Goal: Obtain resource: Download file/media

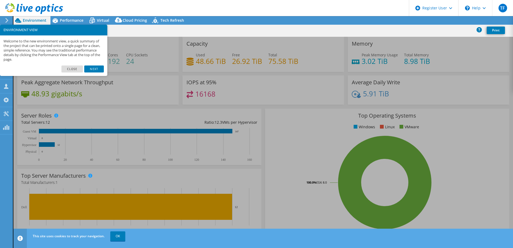
select select "USD"
click at [77, 67] on link "Close" at bounding box center [72, 68] width 22 height 7
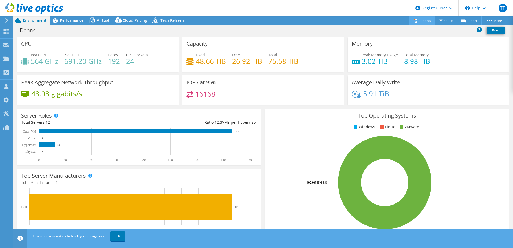
click at [424, 21] on link "Reports" at bounding box center [422, 20] width 26 height 8
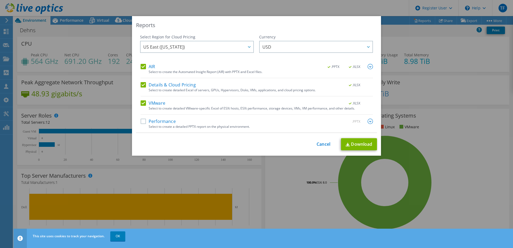
click at [87, 44] on div "Reports Select Region for Cloud Pricing Asia Pacific (Hong Kong) Asia Pacific (…" at bounding box center [256, 124] width 513 height 216
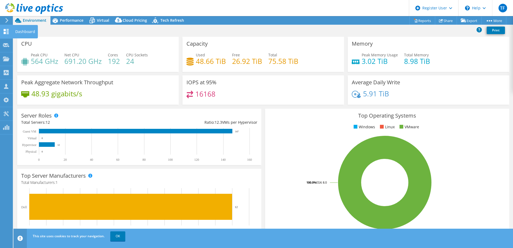
click at [7, 33] on icon at bounding box center [6, 31] width 6 height 5
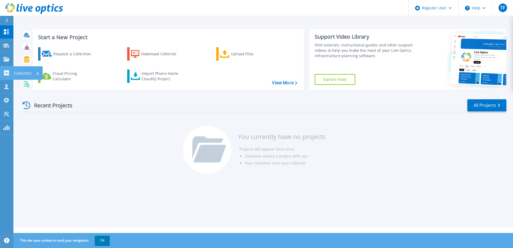
click at [5, 71] on icon at bounding box center [6, 72] width 5 height 5
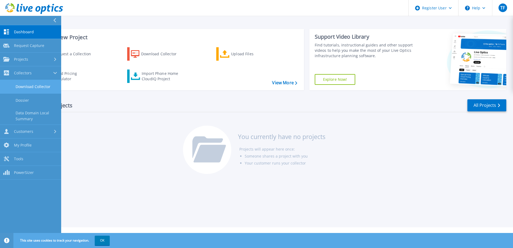
click at [24, 83] on link "Download Collector" at bounding box center [30, 87] width 61 height 14
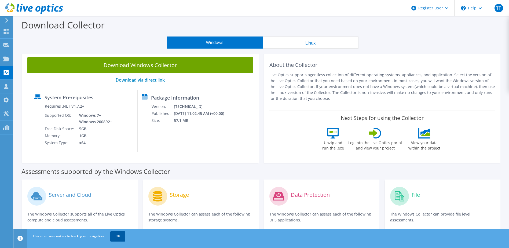
click at [115, 233] on link "OK" at bounding box center [117, 236] width 15 height 10
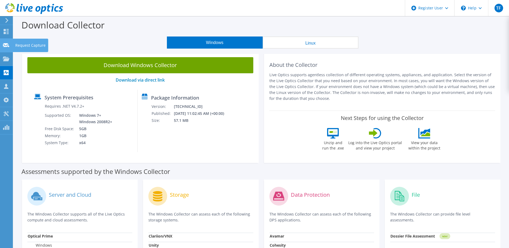
click at [4, 43] on use at bounding box center [6, 45] width 6 height 4
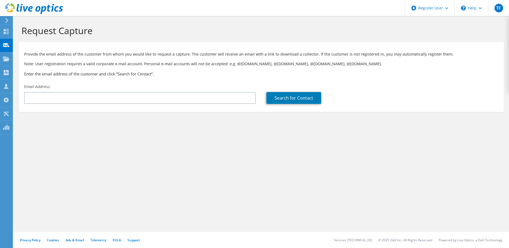
click at [5, 20] on icon at bounding box center [7, 20] width 4 height 5
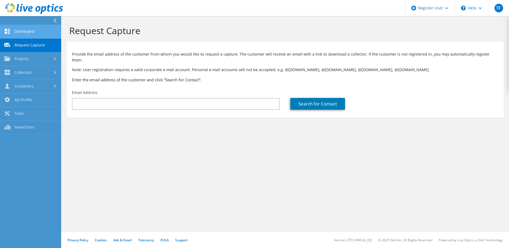
click at [16, 30] on link "Dashboard" at bounding box center [30, 32] width 61 height 14
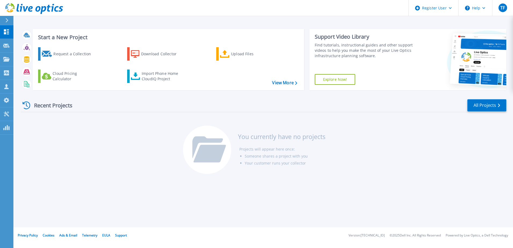
click at [54, 109] on div "Recent Projects" at bounding box center [50, 105] width 59 height 13
click at [489, 103] on link "All Projects" at bounding box center [486, 105] width 39 height 12
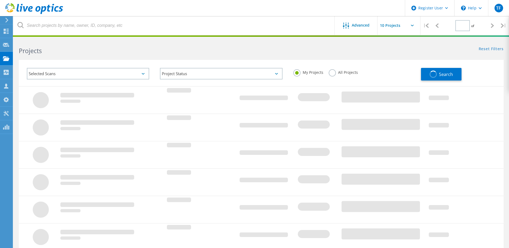
type input "1"
